Goal: Task Accomplishment & Management: Manage account settings

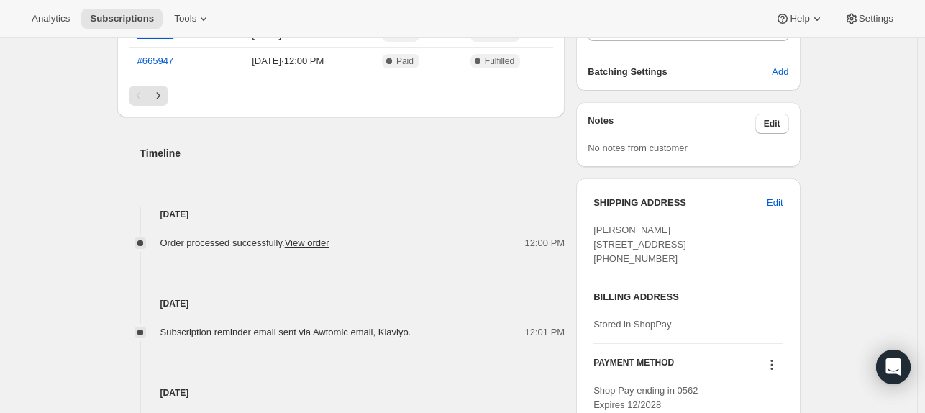
scroll to position [522, 0]
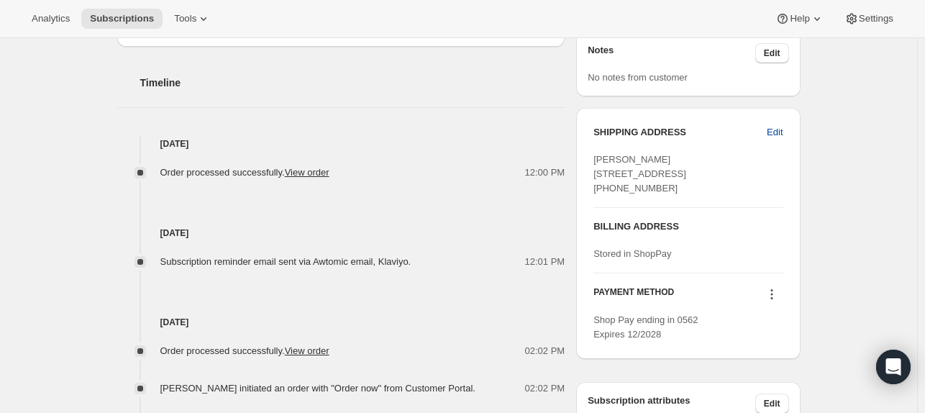
click at [775, 132] on span "Edit" at bounding box center [775, 132] width 16 height 14
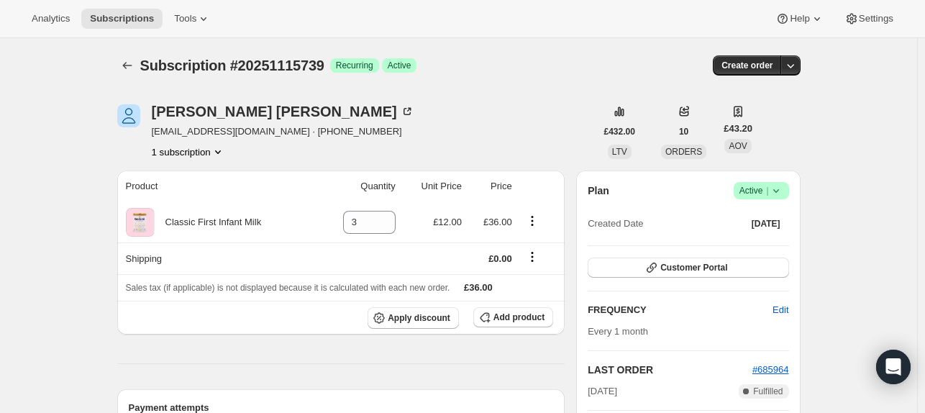
select select "[GEOGRAPHIC_DATA]"
select select "ENG"
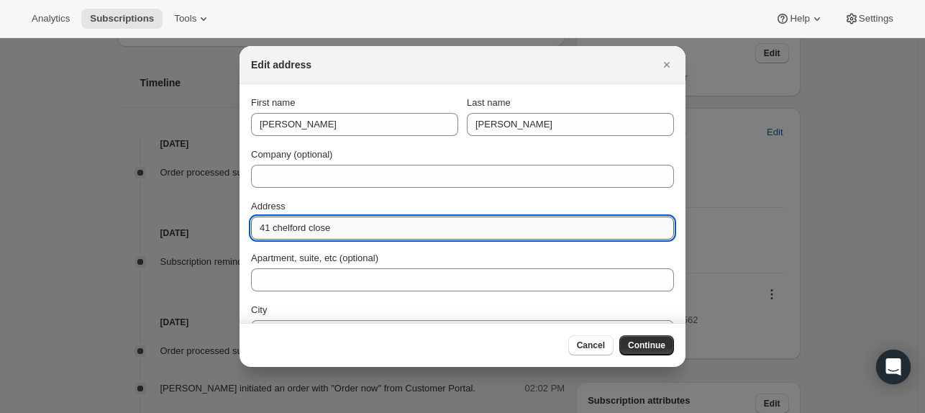
drag, startPoint x: 319, startPoint y: 231, endPoint x: 250, endPoint y: 230, distance: 68.4
click at [251, 230] on input "41 chelford close" at bounding box center [462, 228] width 423 height 23
paste input "entury view Golcar"
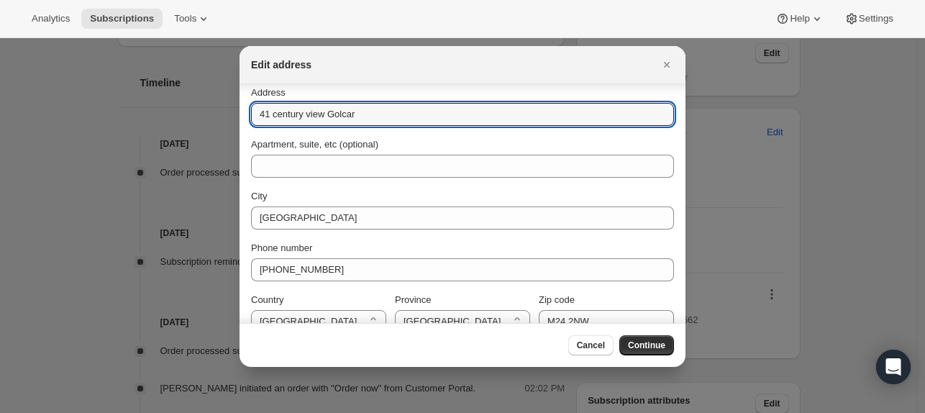
scroll to position [114, 0]
type input "41 century view Golcar"
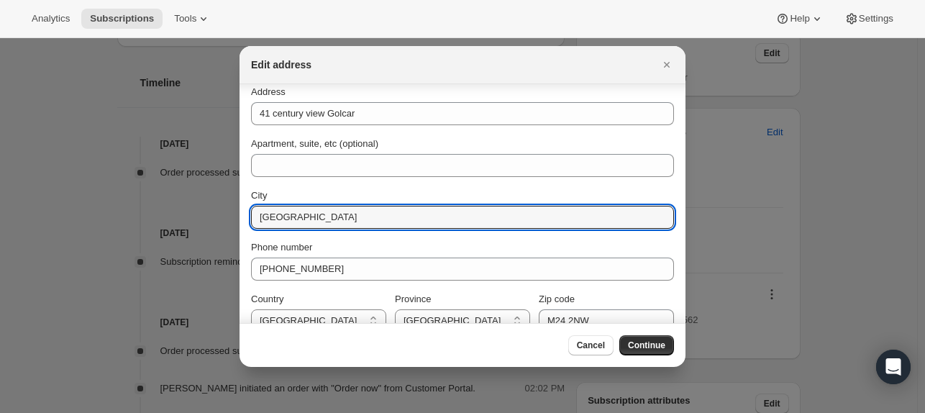
drag, startPoint x: 336, startPoint y: 218, endPoint x: 233, endPoint y: 215, distance: 102.9
paste input "Huddersfield"
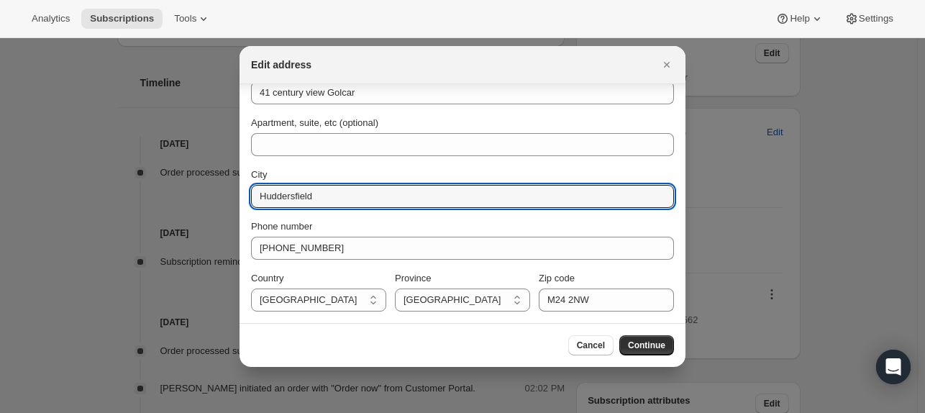
type input "Huddersfield"
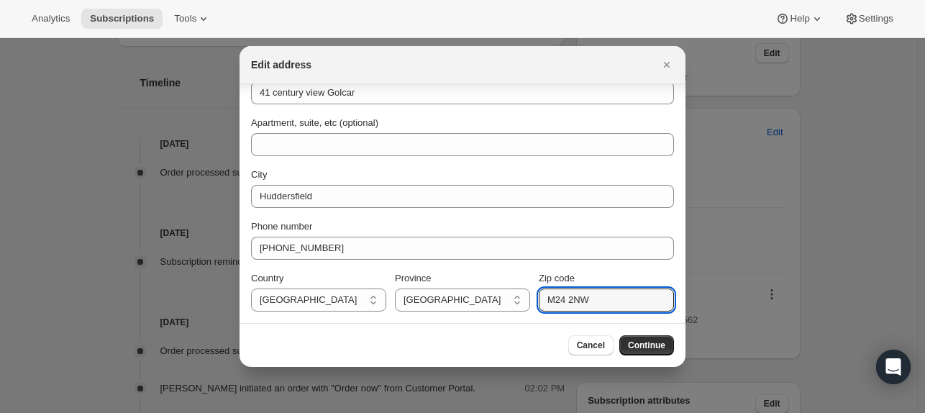
drag, startPoint x: 597, startPoint y: 301, endPoint x: 528, endPoint y: 303, distance: 69.1
click at [528, 303] on div "Country [GEOGRAPHIC_DATA] [GEOGRAPHIC_DATA] [GEOGRAPHIC_DATA] Province [DEMOGRA…" at bounding box center [462, 291] width 423 height 40
paste input "HD7 4FB"
type input "HD7 4FB"
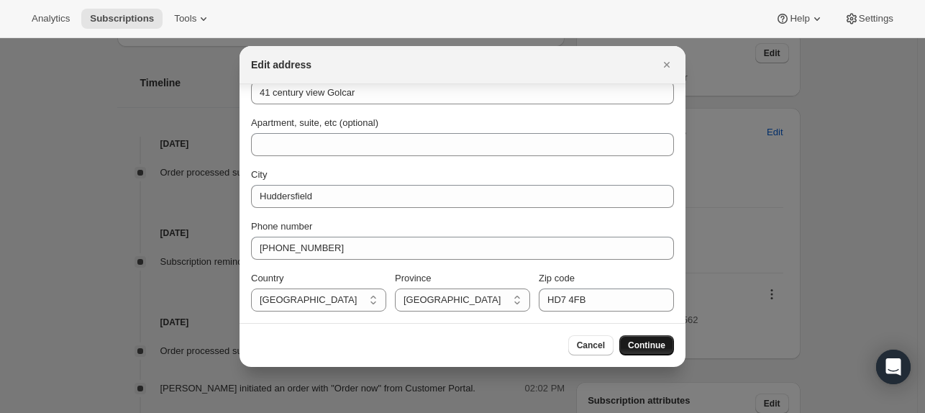
click at [654, 340] on span "Continue" at bounding box center [646, 346] width 37 height 12
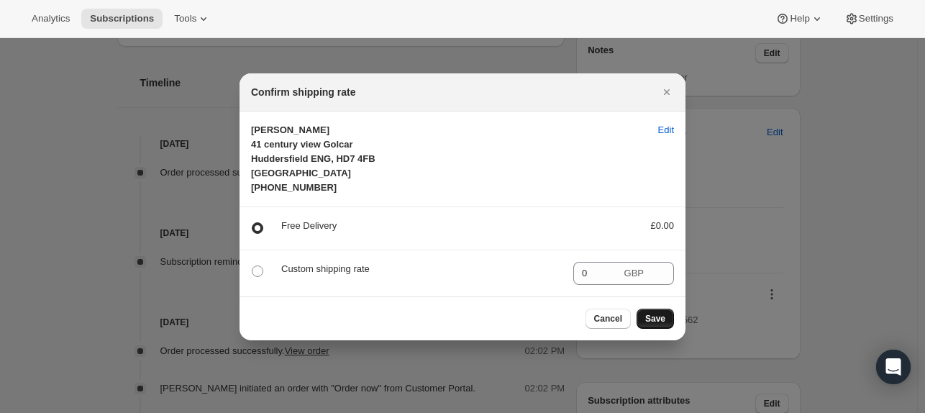
scroll to position [0, 0]
click at [660, 323] on button "Save" at bounding box center [655, 319] width 37 height 20
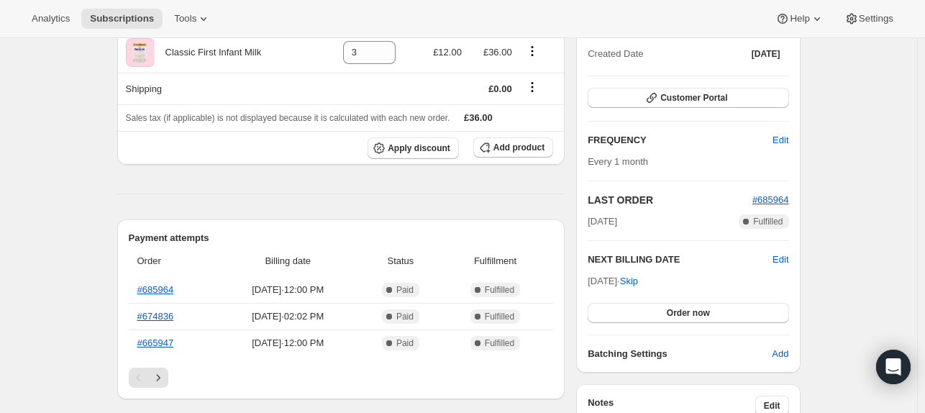
scroll to position [522, 0]
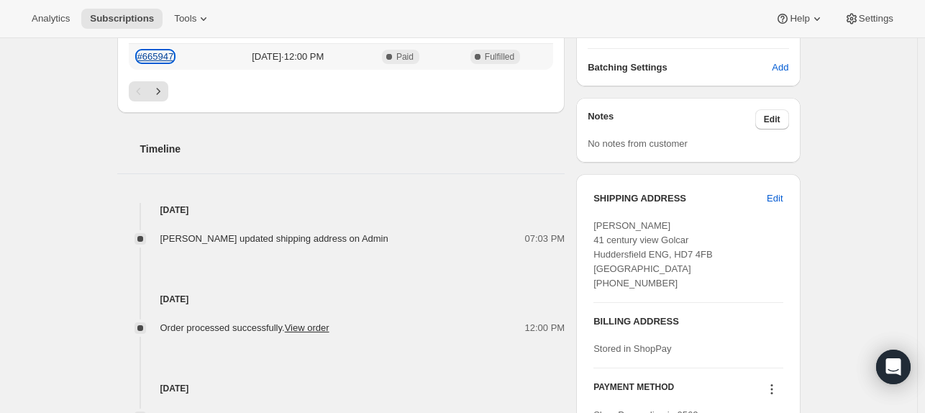
click at [162, 55] on link "#665947" at bounding box center [155, 56] width 37 height 11
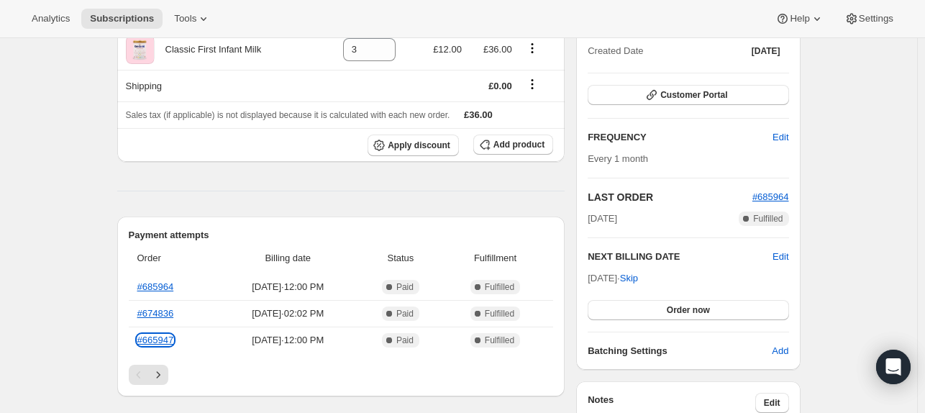
scroll to position [240, 0]
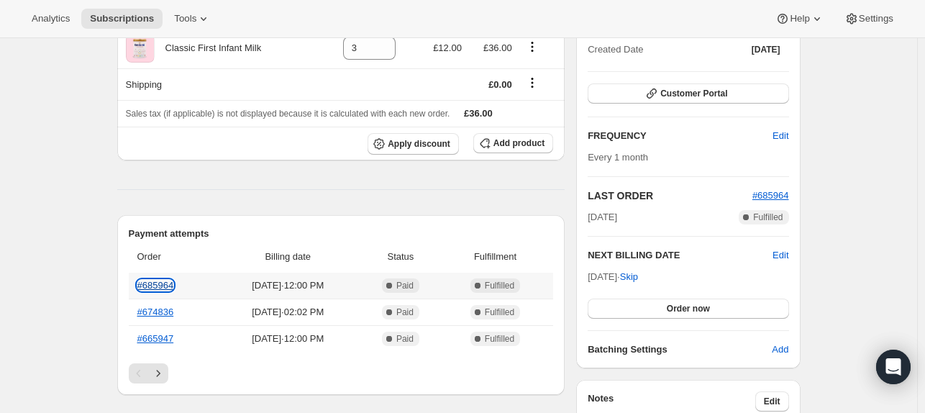
click at [153, 286] on link "#685964" at bounding box center [155, 285] width 37 height 11
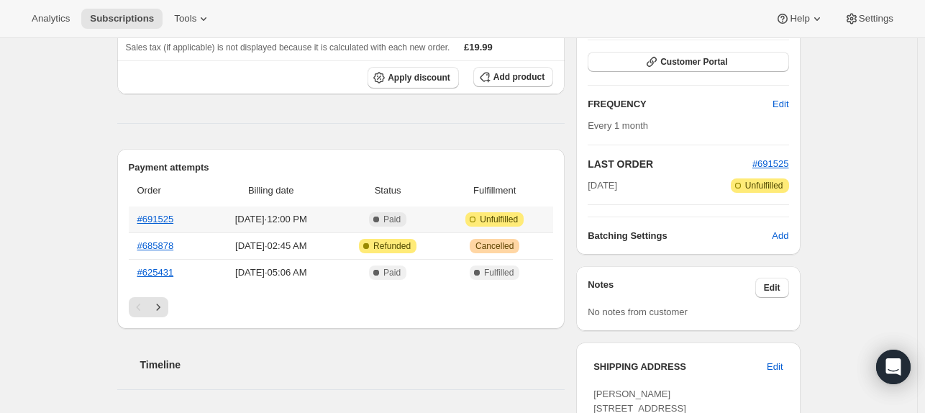
scroll to position [244, 0]
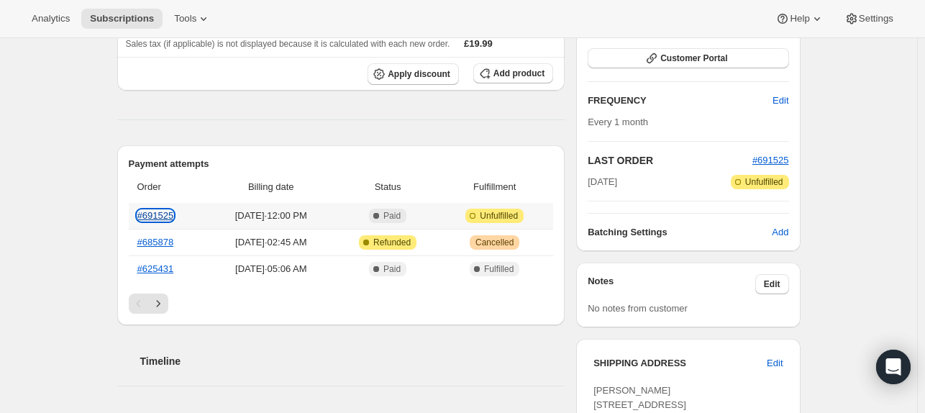
click at [158, 214] on link "#691525" at bounding box center [155, 215] width 37 height 11
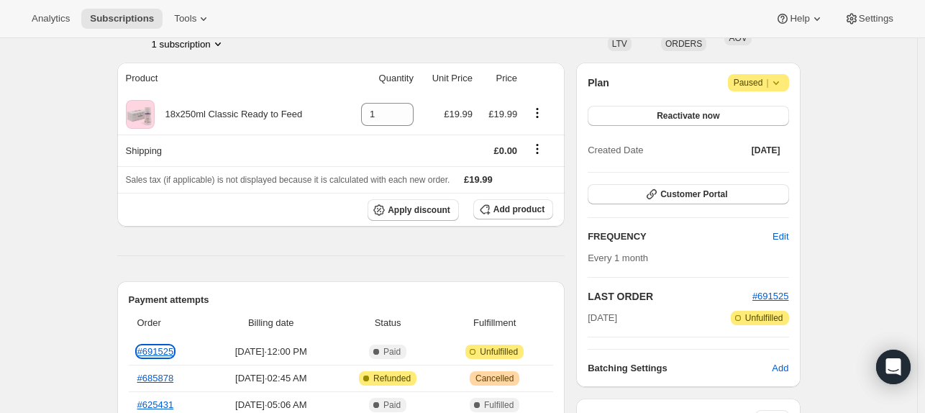
scroll to position [0, 0]
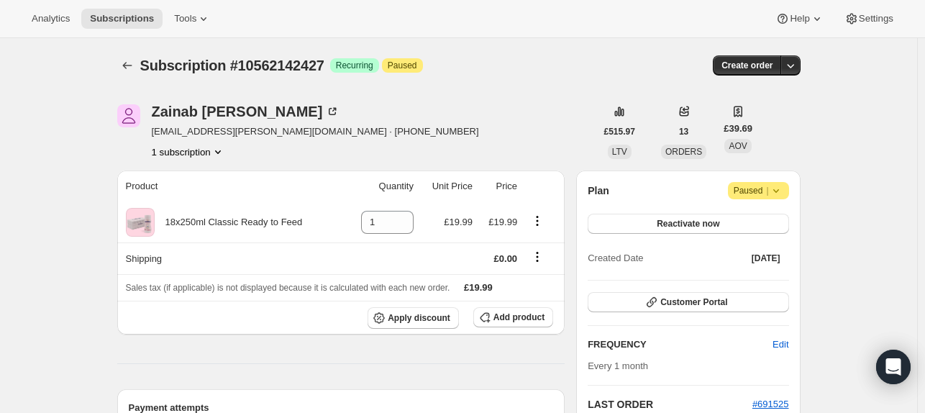
click at [780, 193] on icon at bounding box center [776, 190] width 14 height 14
click at [763, 217] on span "Cancel subscription" at bounding box center [763, 218] width 81 height 11
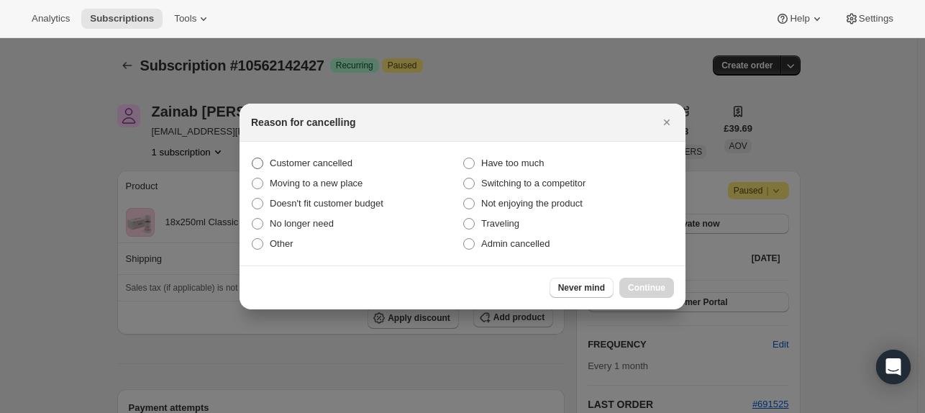
click at [265, 158] on label "Customer cancelled" at bounding box center [357, 163] width 212 height 20
click at [253, 158] on input "Customer cancelled" at bounding box center [252, 158] width 1 height 1
radio input "true"
click at [651, 276] on div "Never mind Continue" at bounding box center [463, 287] width 446 height 44
click at [640, 281] on button "Continue" at bounding box center [646, 288] width 55 height 20
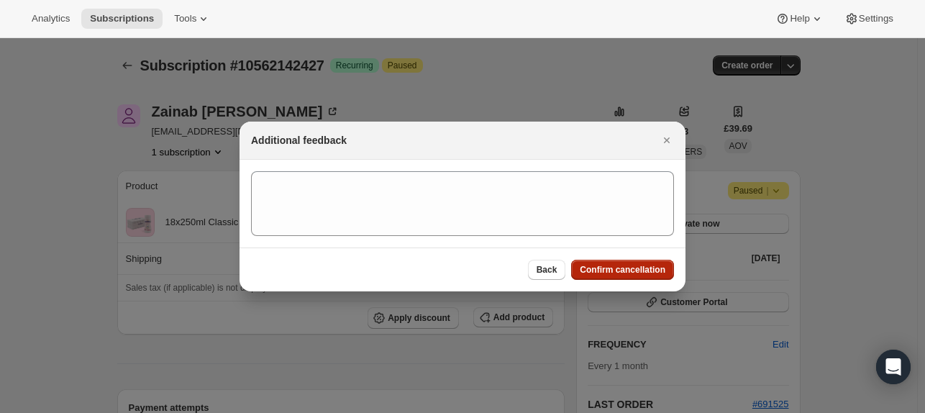
click at [616, 265] on span "Confirm cancellation" at bounding box center [623, 270] width 86 height 12
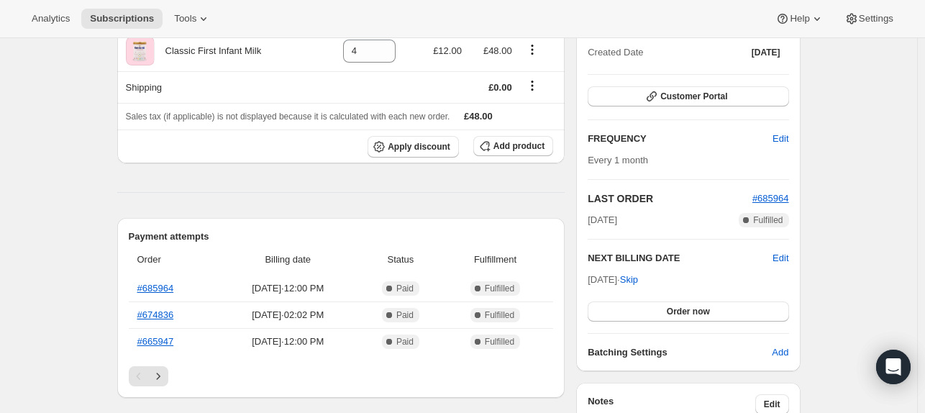
scroll to position [180, 0]
